Goal: Use online tool/utility: Utilize a website feature to perform a specific function

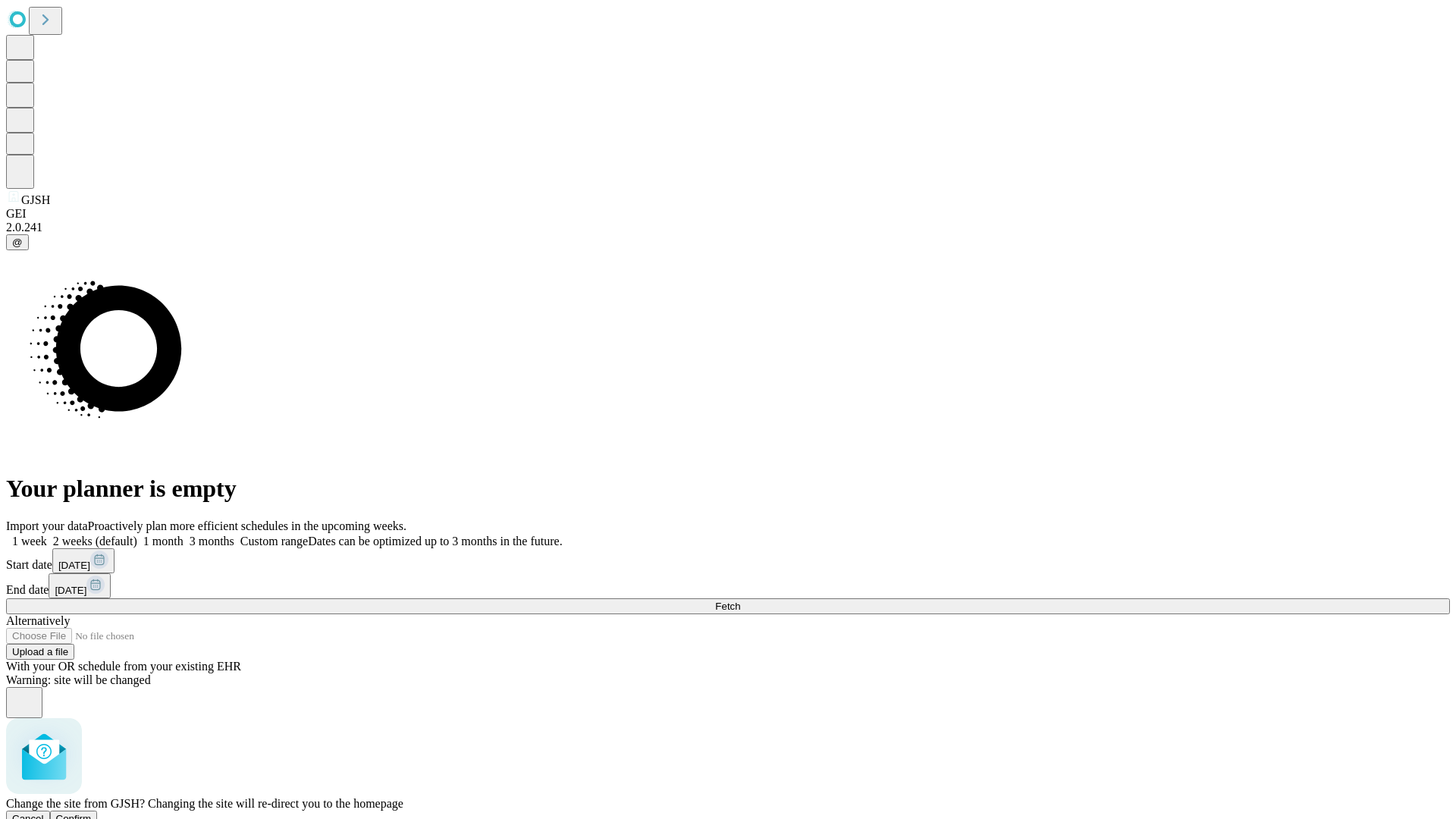
click at [92, 813] on span "Confirm" at bounding box center [74, 819] width 36 height 11
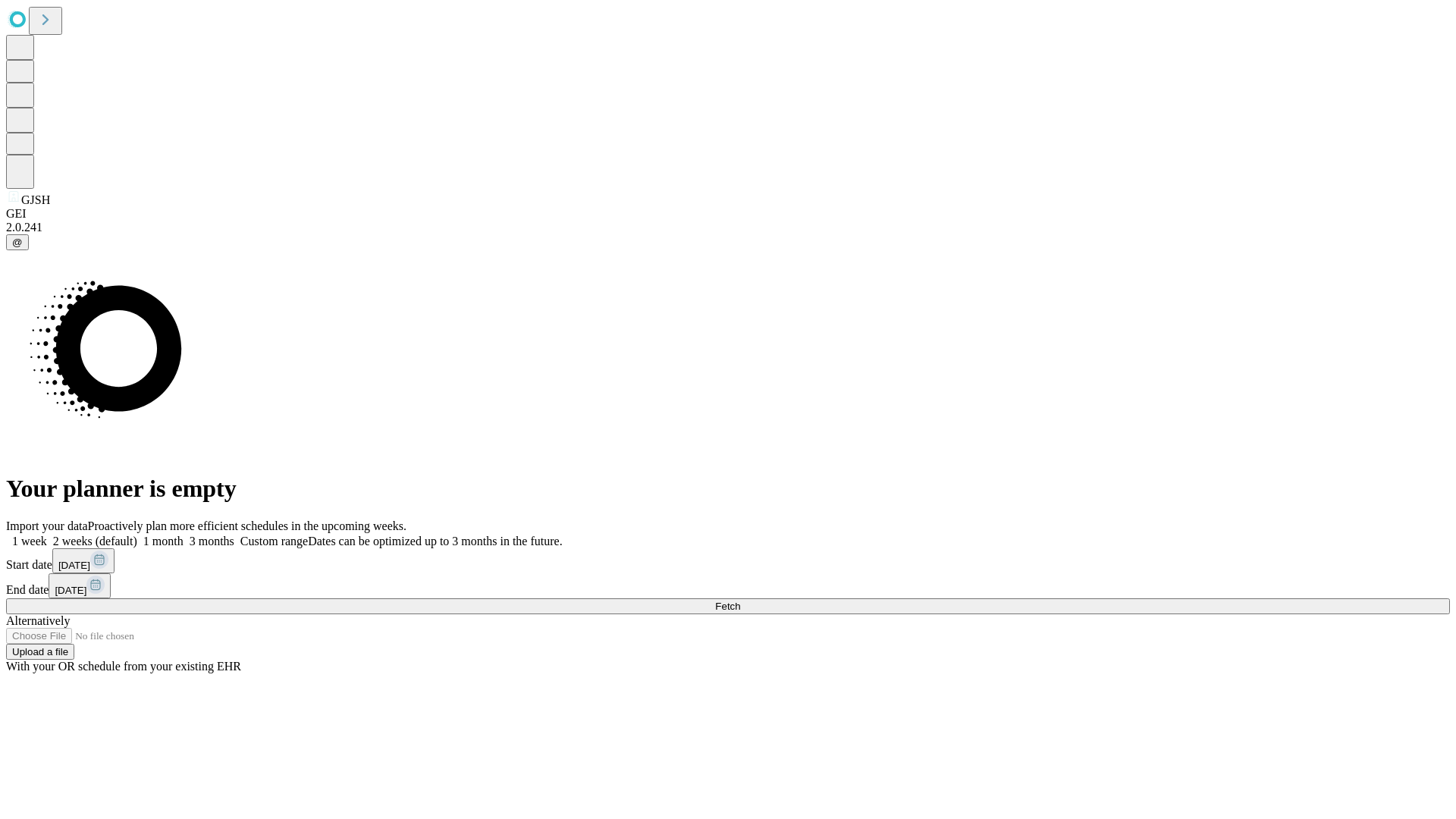
click at [184, 534] on label "1 month" at bounding box center [160, 541] width 46 height 13
click at [741, 601] on span "Fetch" at bounding box center [728, 606] width 25 height 11
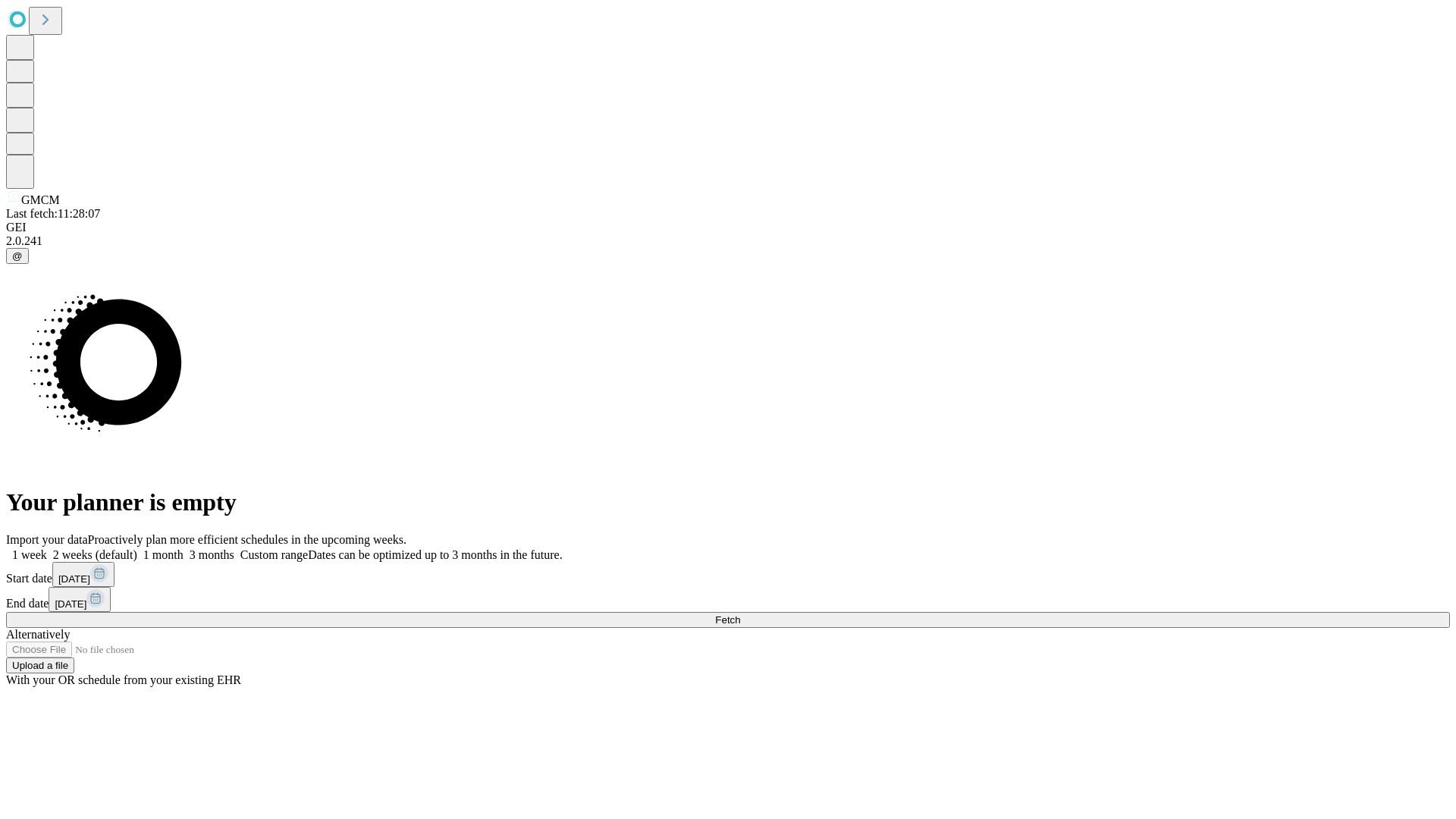
click at [184, 548] on label "1 month" at bounding box center [160, 555] width 46 height 13
click at [741, 614] on span "Fetch" at bounding box center [728, 620] width 25 height 11
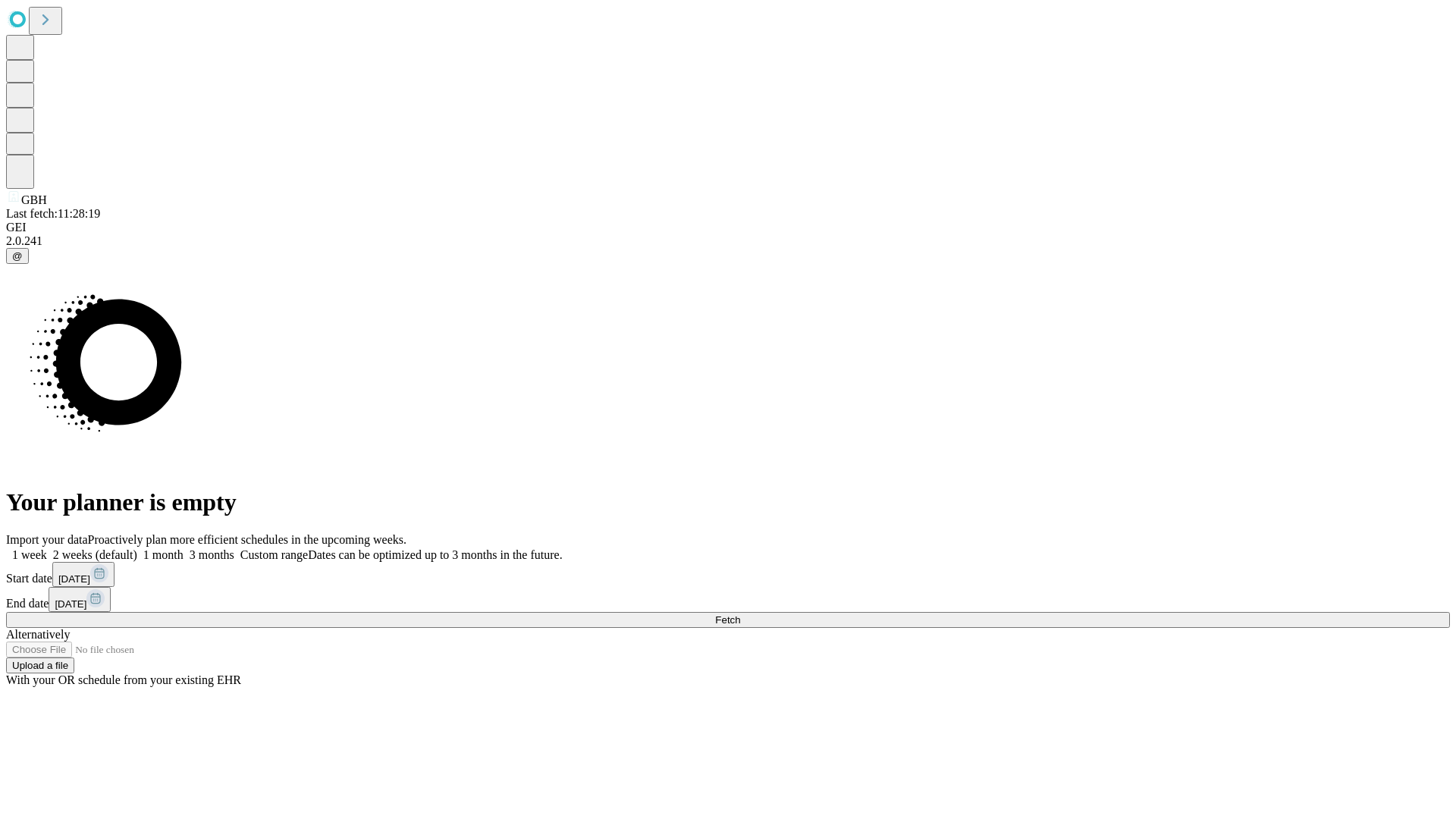
click at [184, 548] on label "1 month" at bounding box center [160, 555] width 46 height 13
click at [741, 614] on span "Fetch" at bounding box center [728, 620] width 25 height 11
click at [184, 548] on label "1 month" at bounding box center [160, 555] width 46 height 13
click at [741, 614] on span "Fetch" at bounding box center [728, 620] width 25 height 11
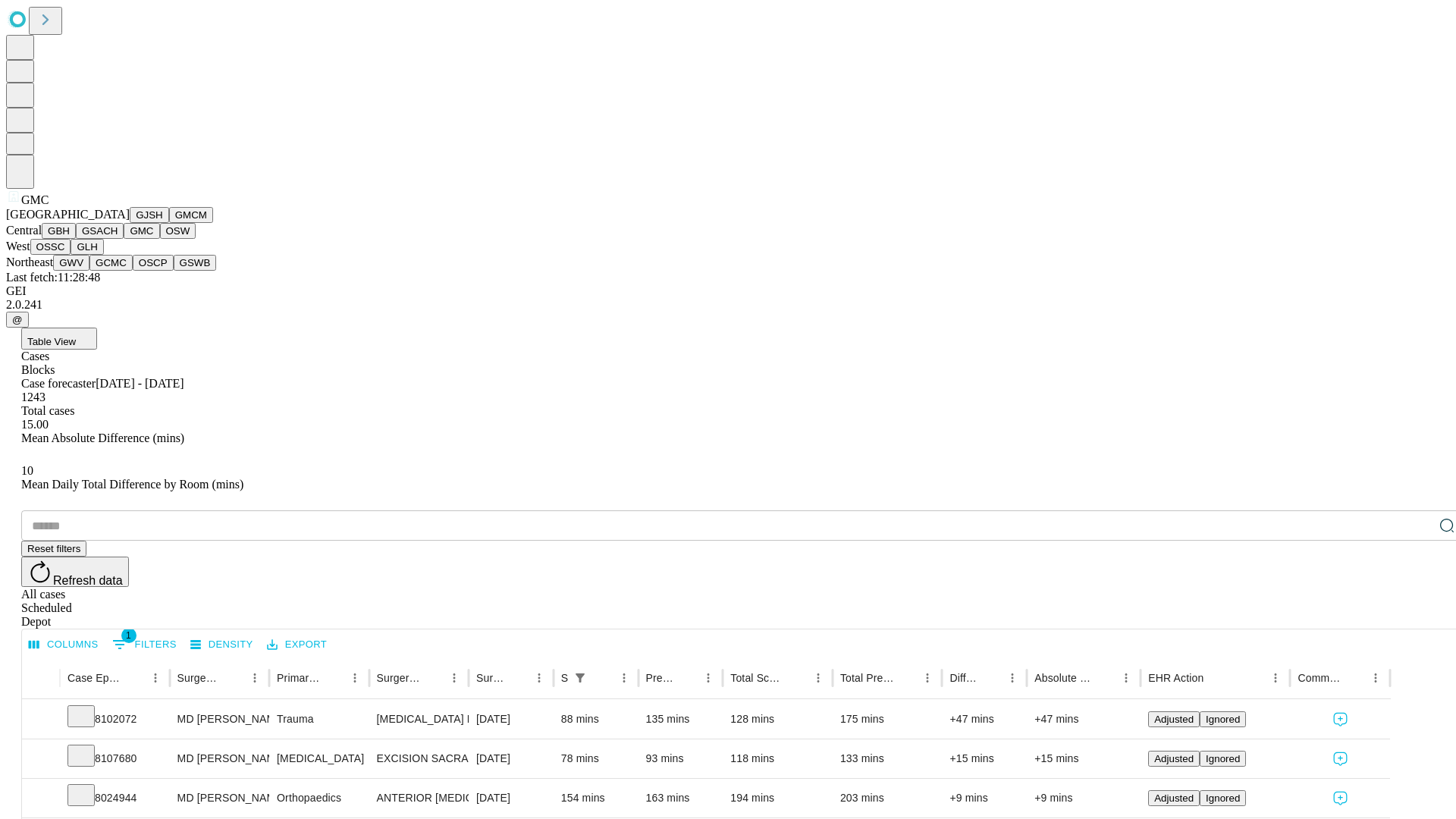
click at [160, 239] on button "OSW" at bounding box center [178, 231] width 36 height 16
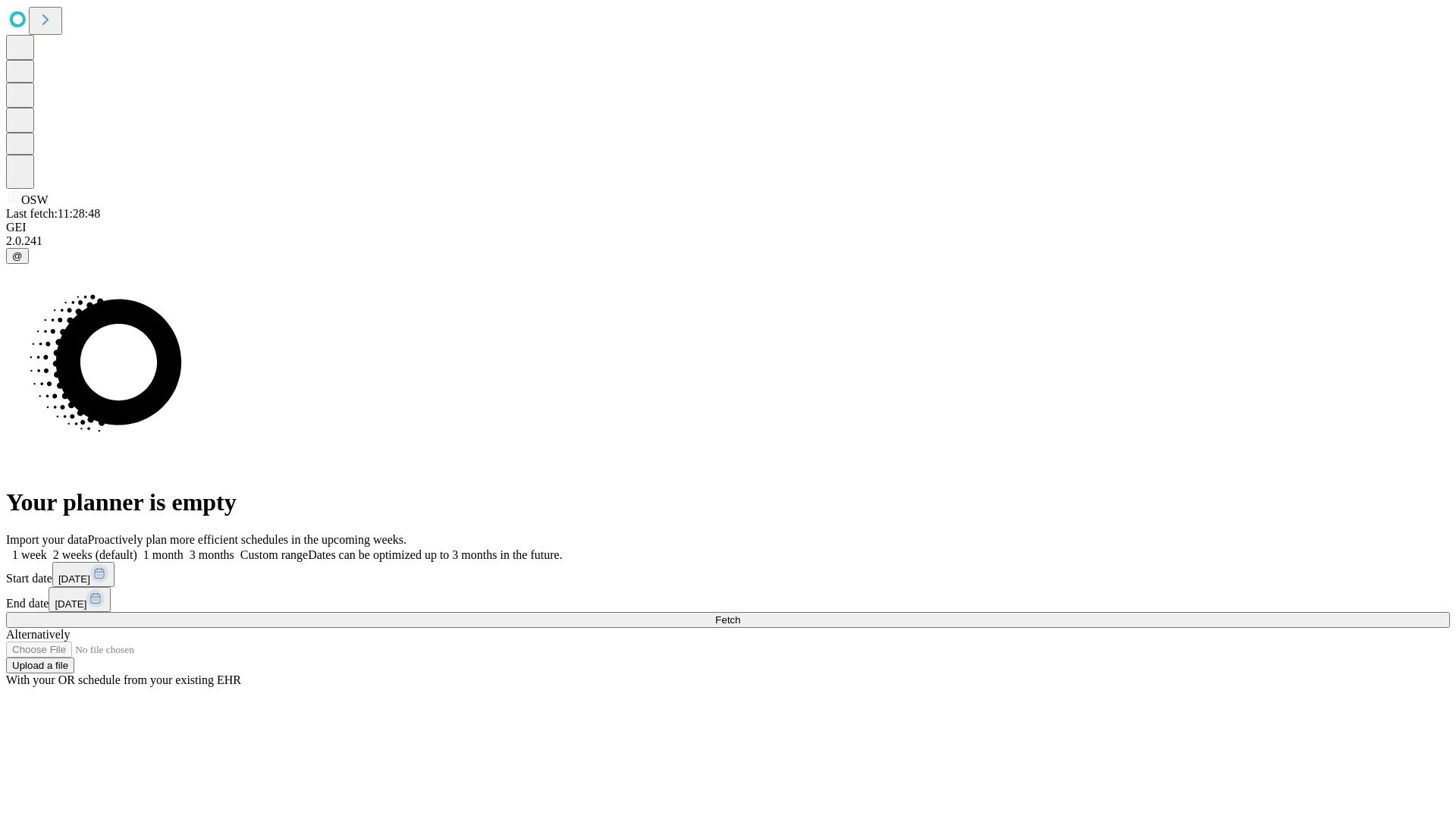
click at [184, 548] on label "1 month" at bounding box center [160, 555] width 46 height 13
click at [741, 614] on span "Fetch" at bounding box center [728, 620] width 25 height 11
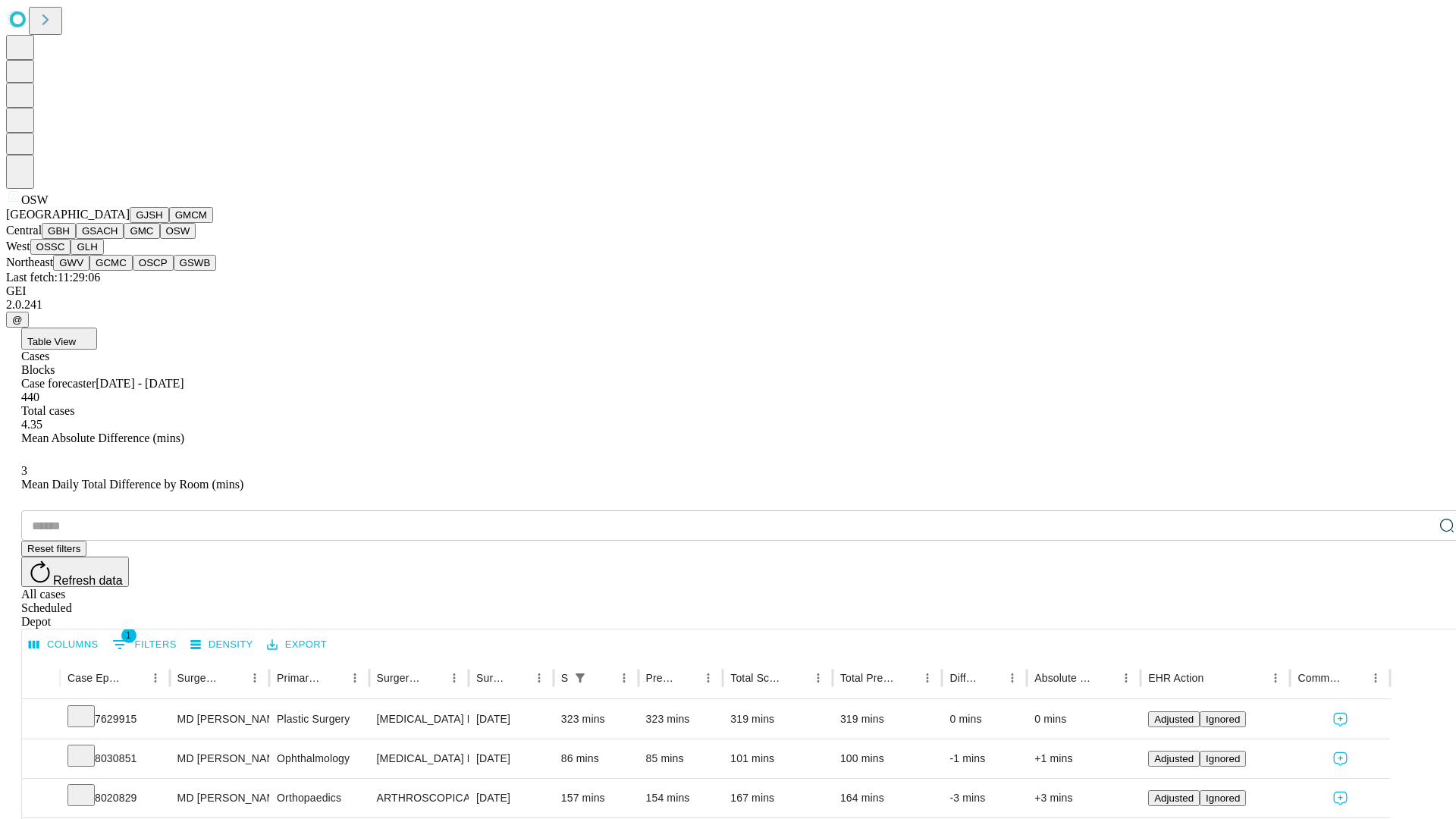
click at [71, 255] on button "OSSC" at bounding box center [51, 247] width 41 height 16
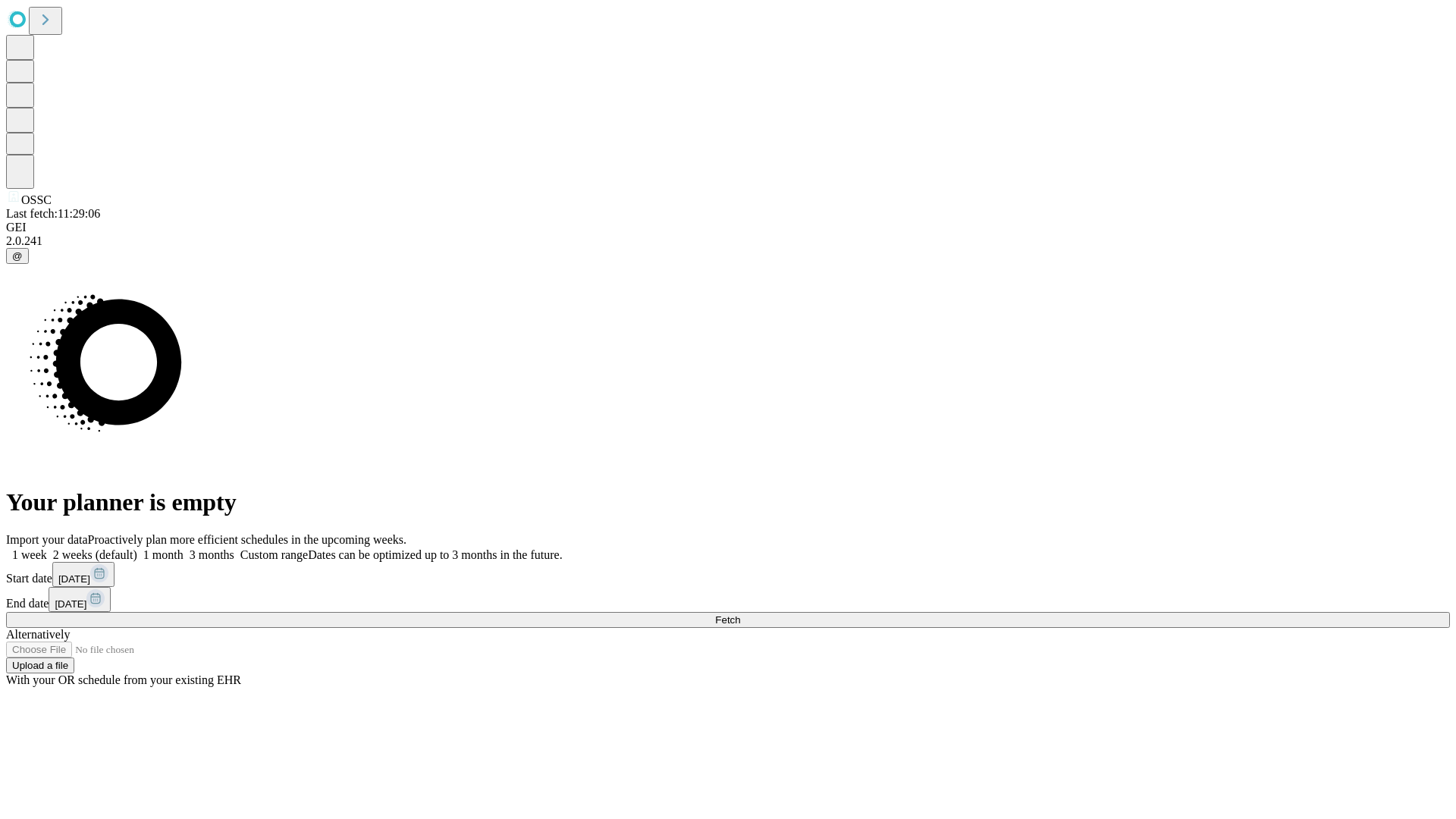
click at [184, 548] on label "1 month" at bounding box center [160, 555] width 46 height 13
click at [741, 614] on span "Fetch" at bounding box center [728, 620] width 25 height 11
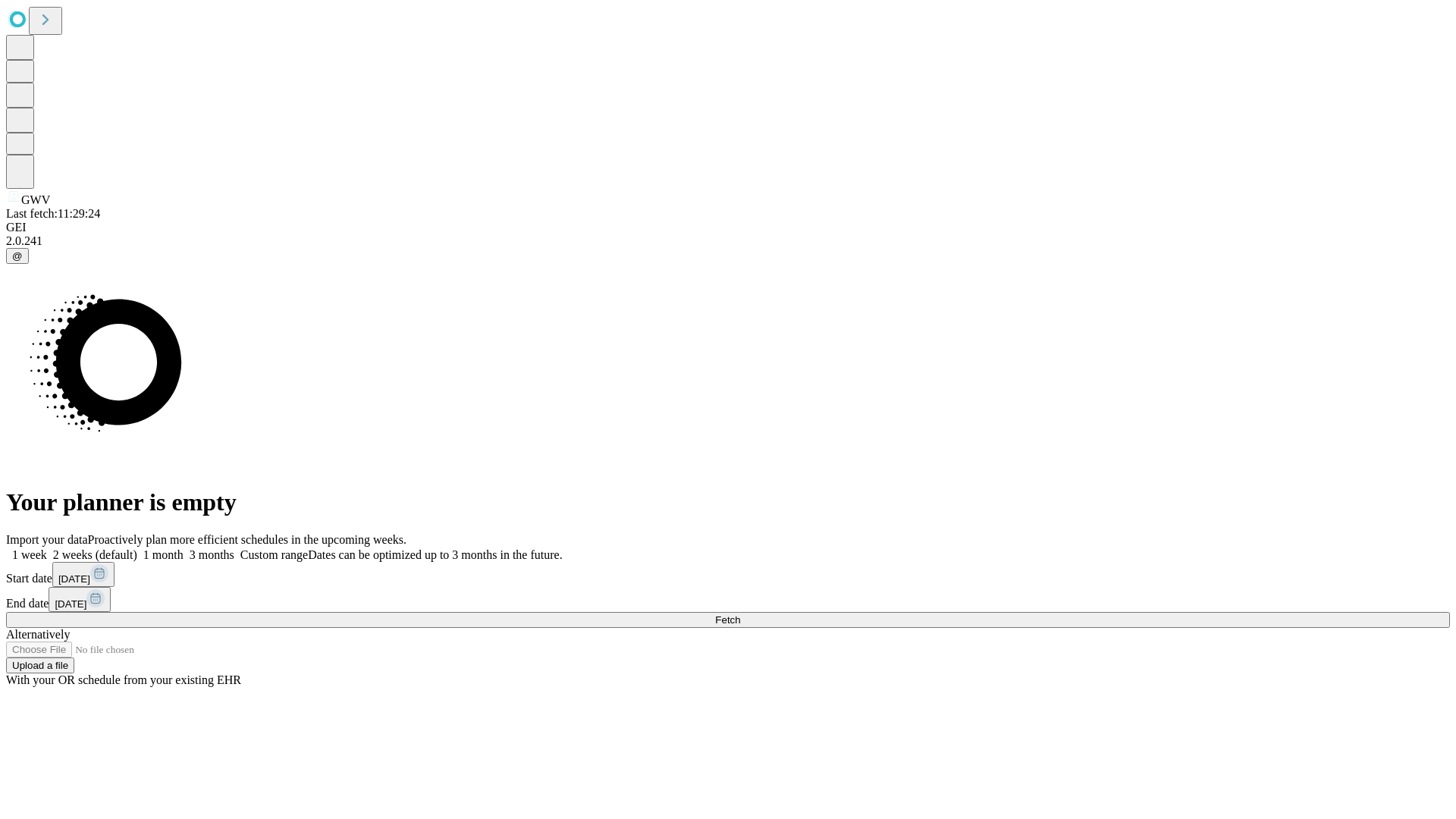
click at [741, 614] on span "Fetch" at bounding box center [728, 620] width 25 height 11
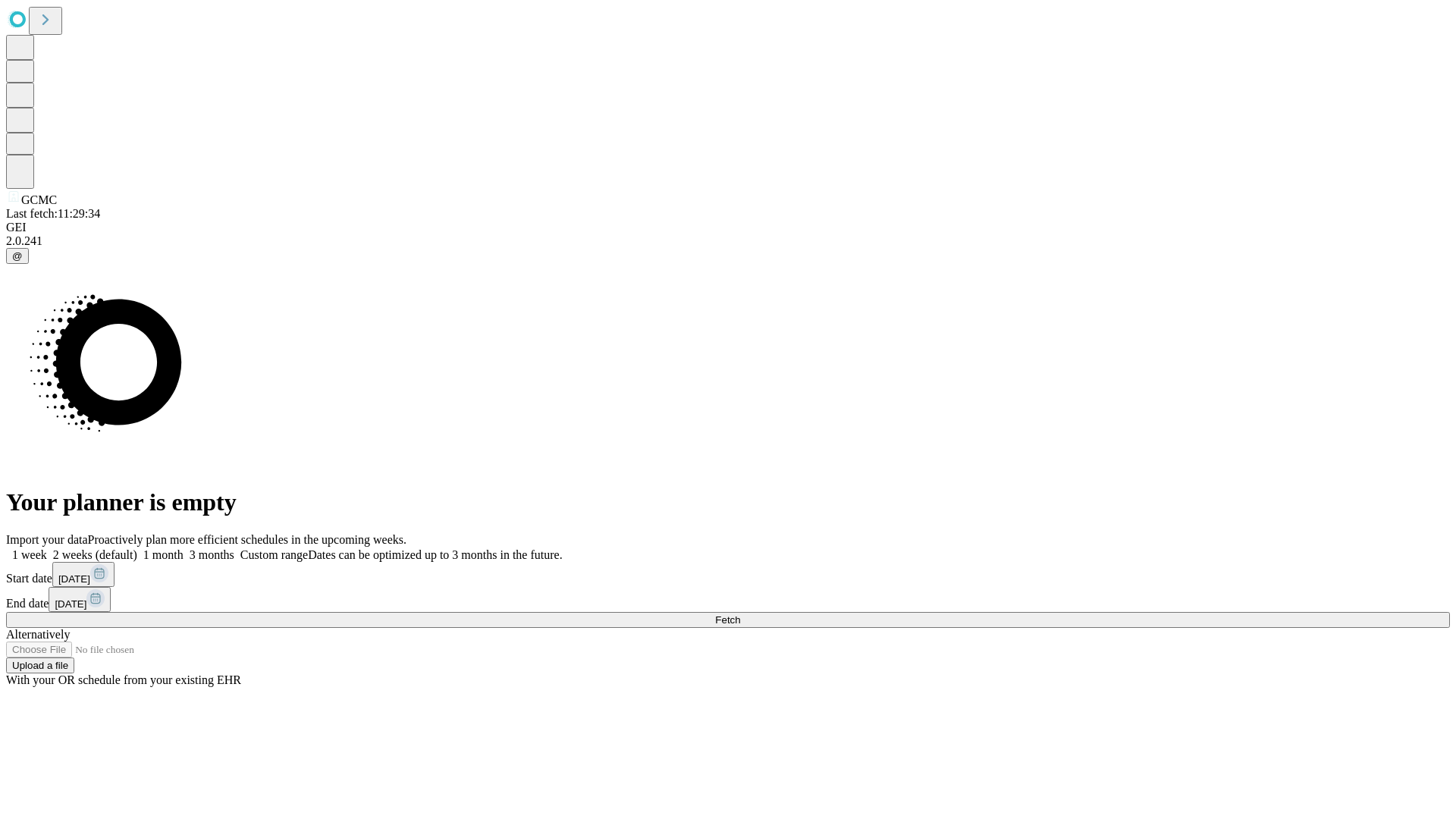
click at [184, 548] on label "1 month" at bounding box center [160, 555] width 46 height 13
click at [741, 614] on span "Fetch" at bounding box center [728, 620] width 25 height 11
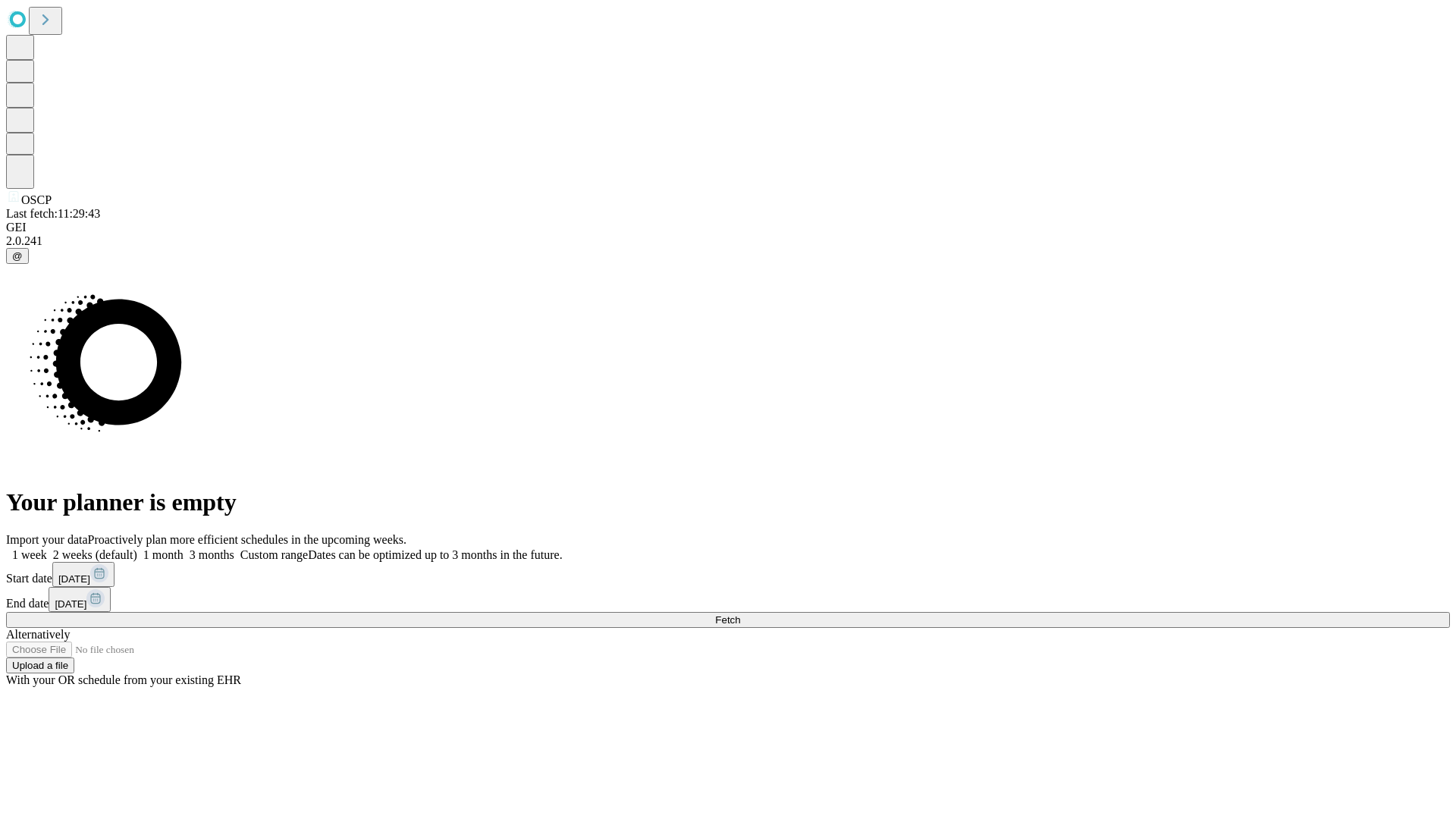
click at [184, 548] on label "1 month" at bounding box center [160, 555] width 46 height 13
click at [741, 614] on span "Fetch" at bounding box center [728, 620] width 25 height 11
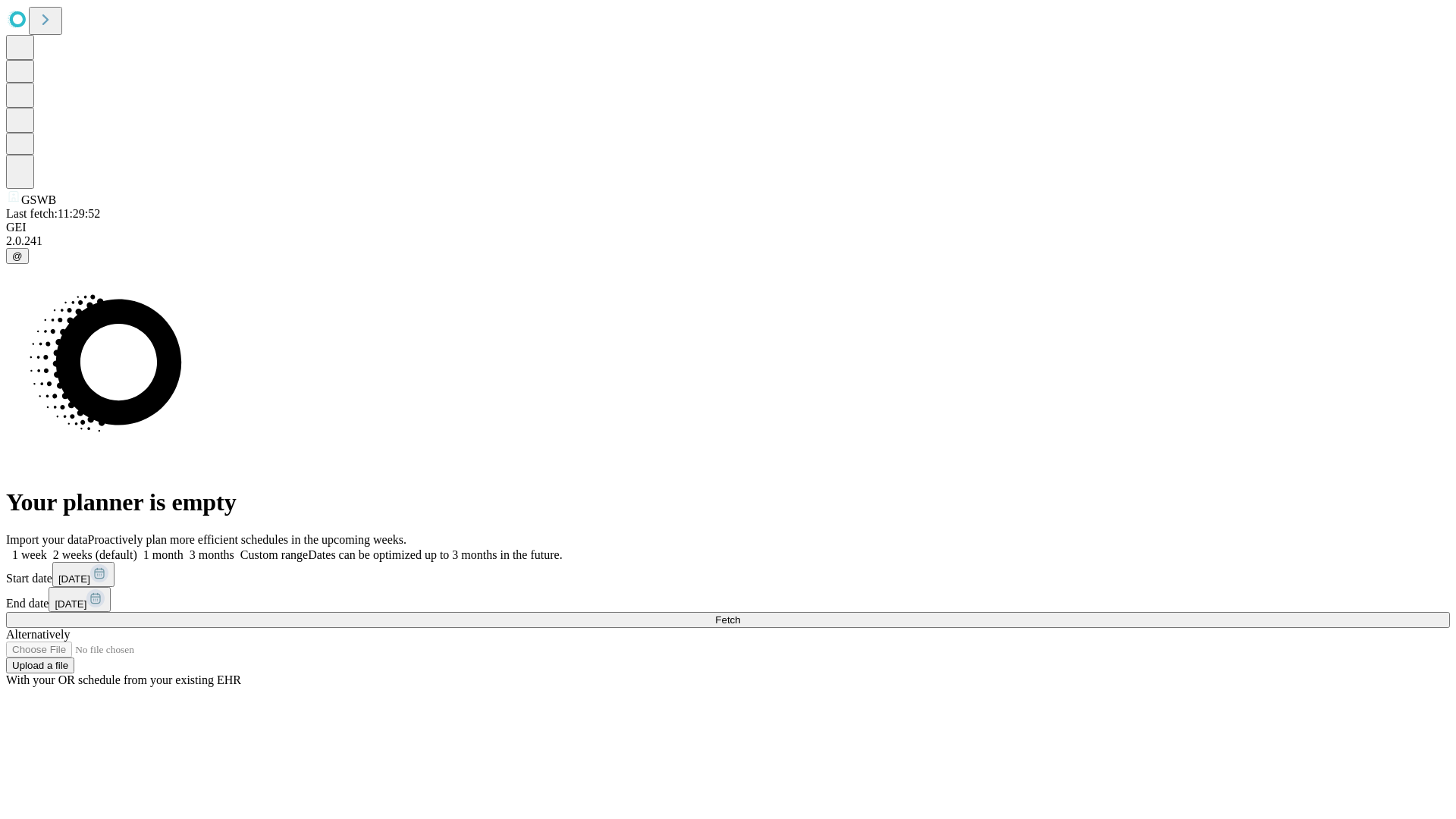
click at [184, 548] on label "1 month" at bounding box center [160, 555] width 46 height 13
click at [741, 614] on span "Fetch" at bounding box center [728, 620] width 25 height 11
